Goal: Communication & Community: Answer question/provide support

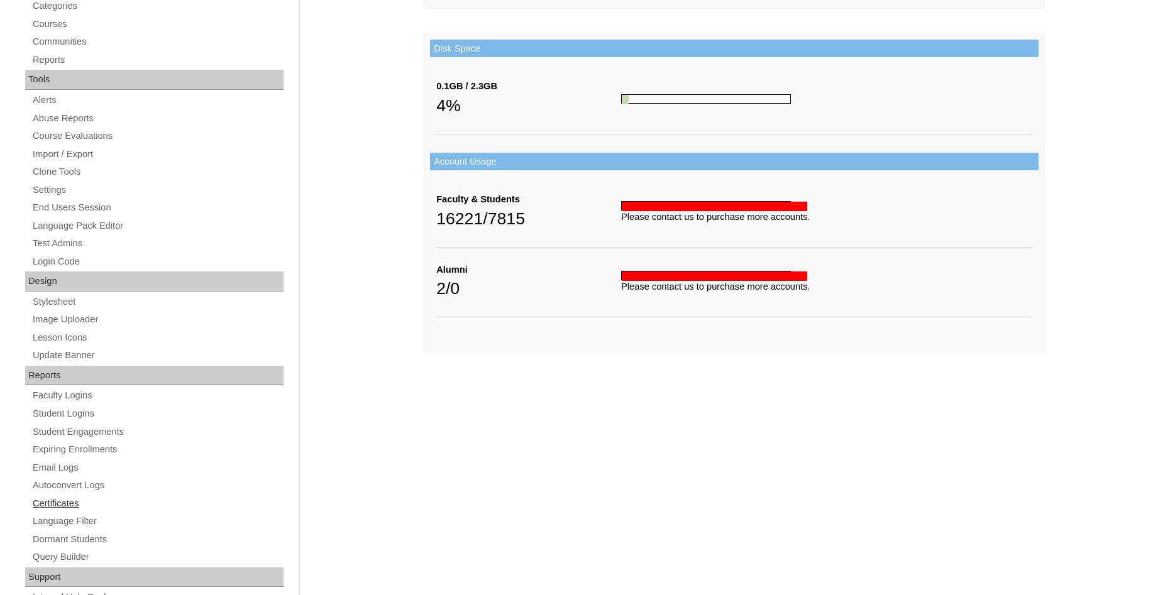
scroll to position [429, 0]
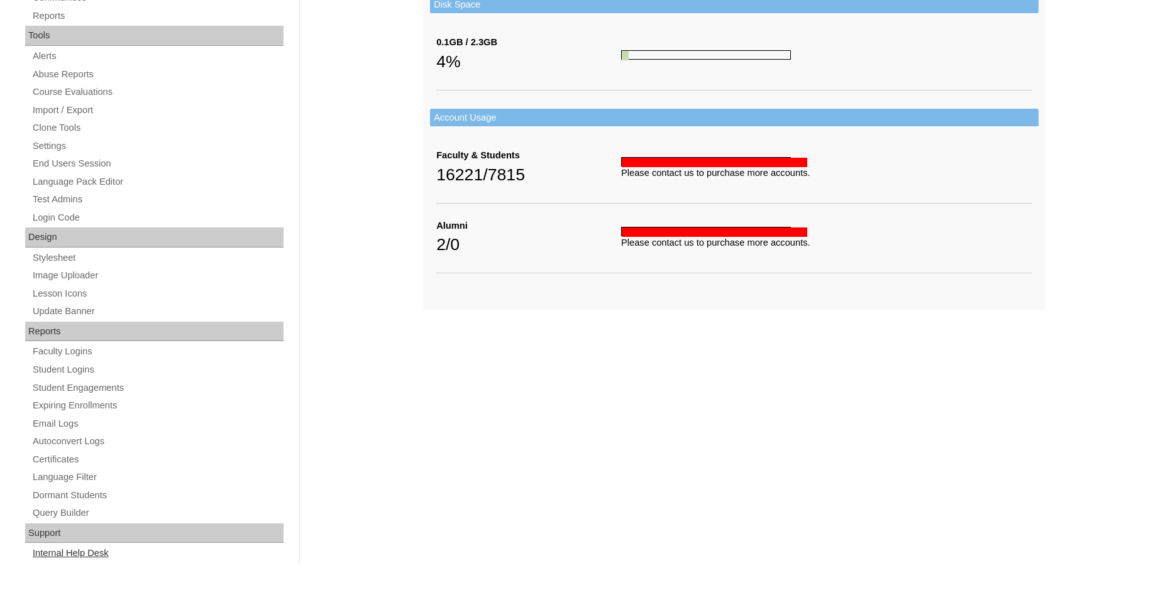
click at [57, 550] on link "Internal Help Desk" at bounding box center [157, 554] width 252 height 16
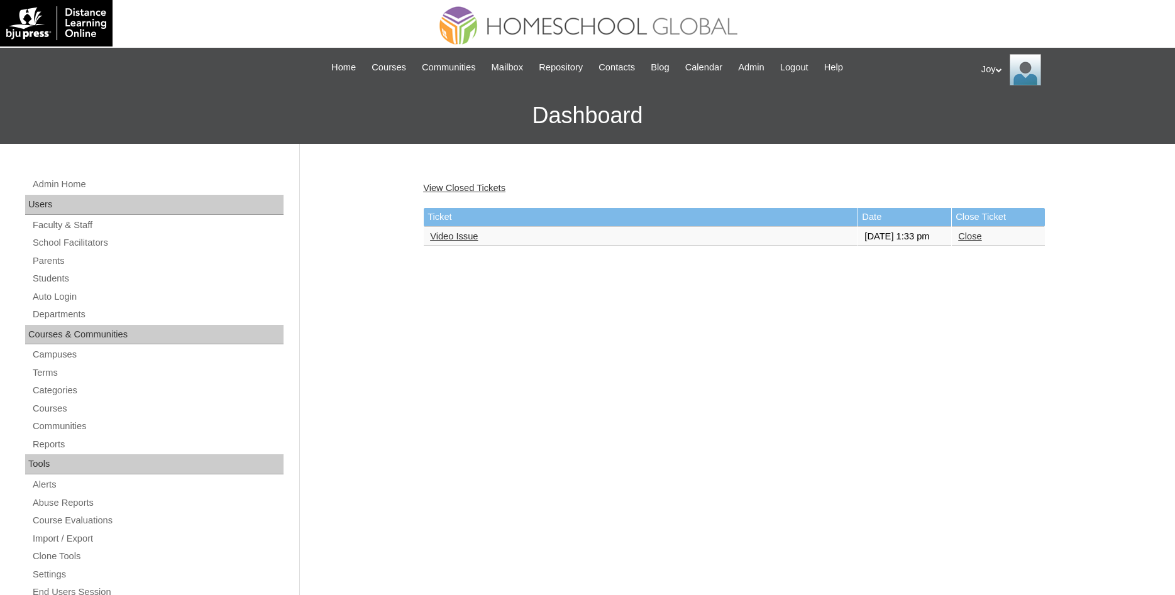
click at [449, 238] on link "Video Issue" at bounding box center [454, 236] width 48 height 10
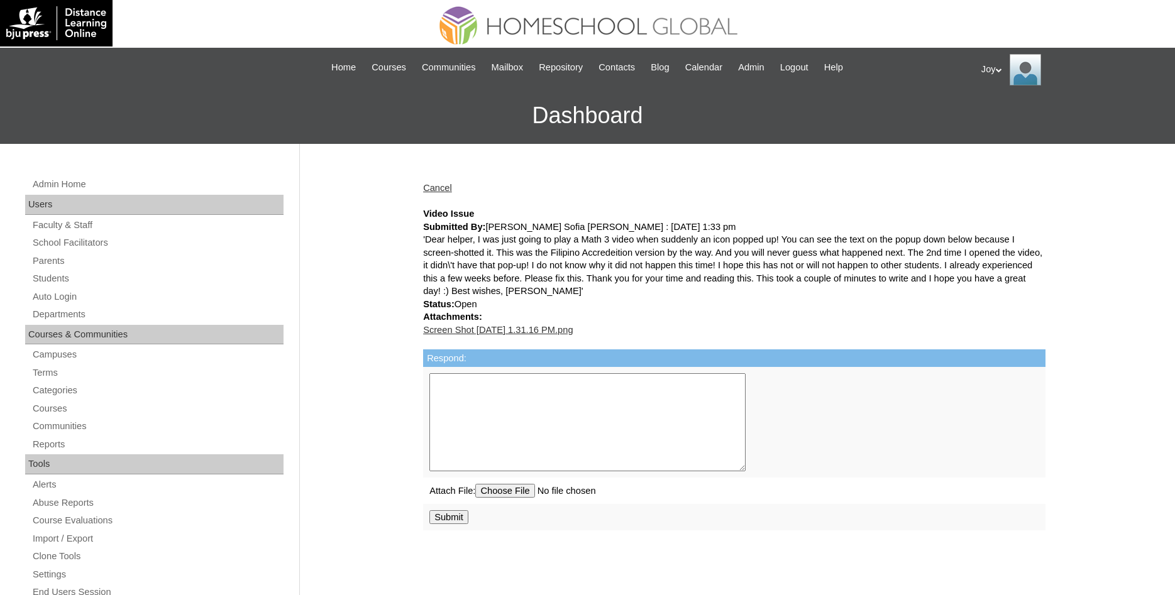
click at [573, 329] on link "Screen Shot [DATE] 1.31.16 PM.png" at bounding box center [498, 330] width 150 height 10
click at [454, 394] on textarea "Respond:" at bounding box center [587, 422] width 316 height 98
paste textarea "Go to the Start Menu (PC) and select Control Panel/Internet Options/Security/Tr…"
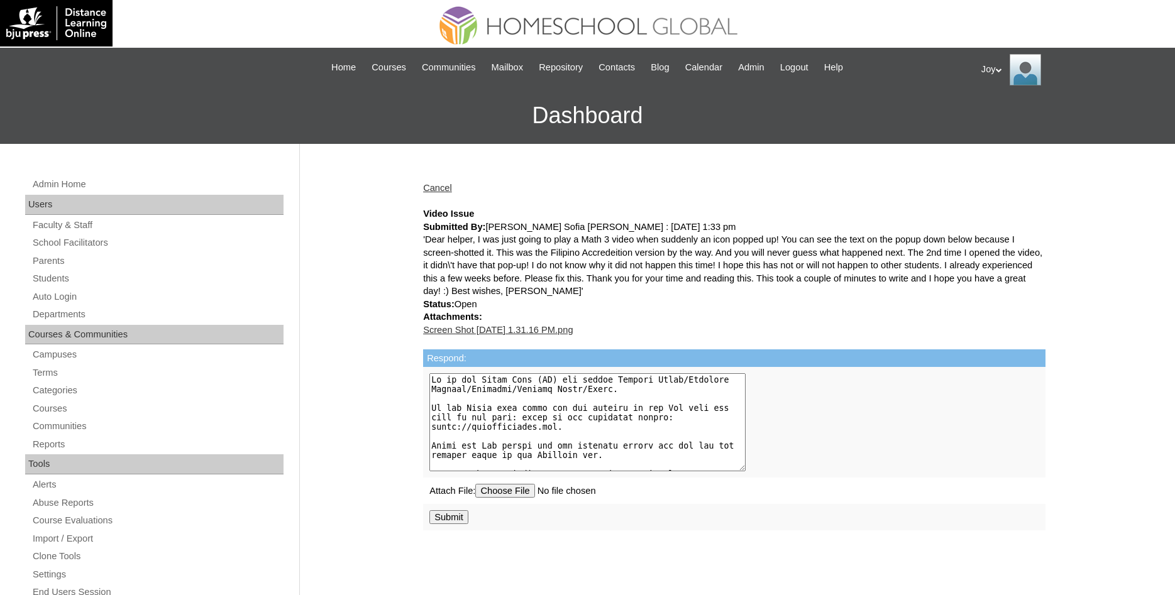
type textarea "Go to the Start Menu (PC) and select Control Panel/Internet Options/Security/Tr…"
click at [448, 521] on input "Submit" at bounding box center [448, 517] width 39 height 14
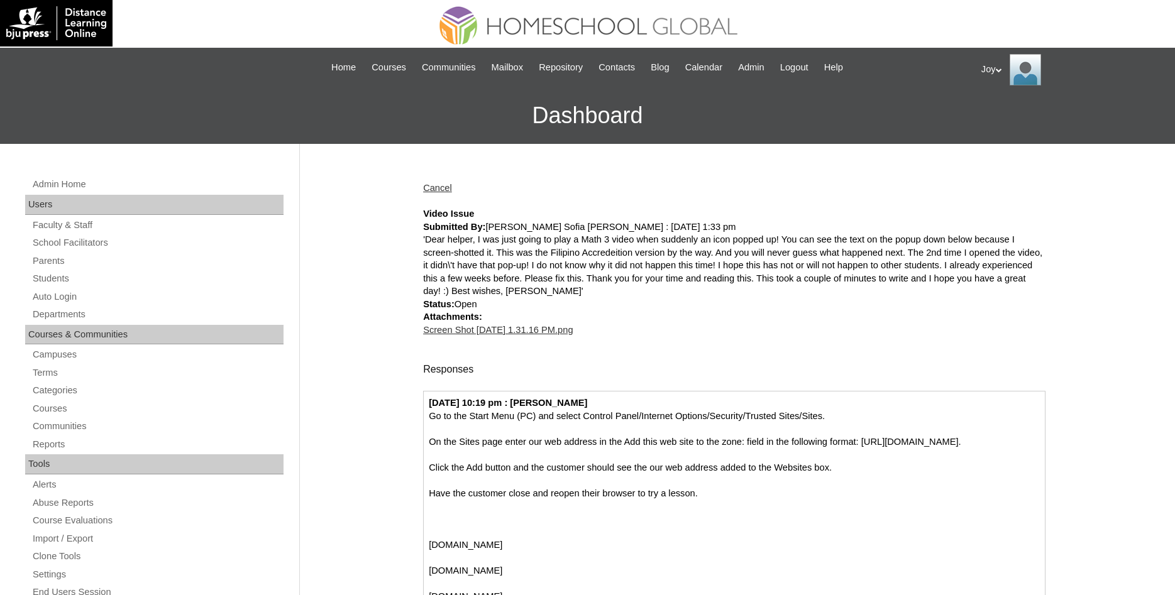
click at [1002, 69] on icon at bounding box center [999, 70] width 6 height 4
click at [1013, 121] on span "Logout" at bounding box center [1003, 117] width 25 height 9
